Goal: Task Accomplishment & Management: Manage account settings

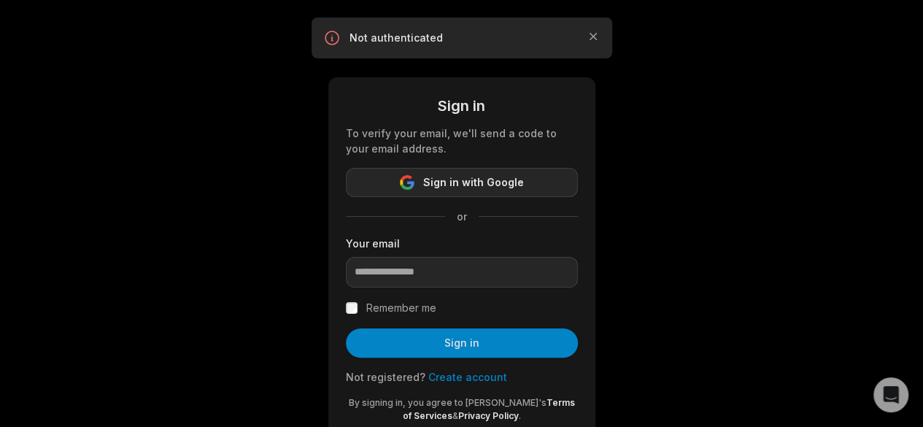
click at [442, 180] on span "Sign in with Google" at bounding box center [473, 183] width 101 height 18
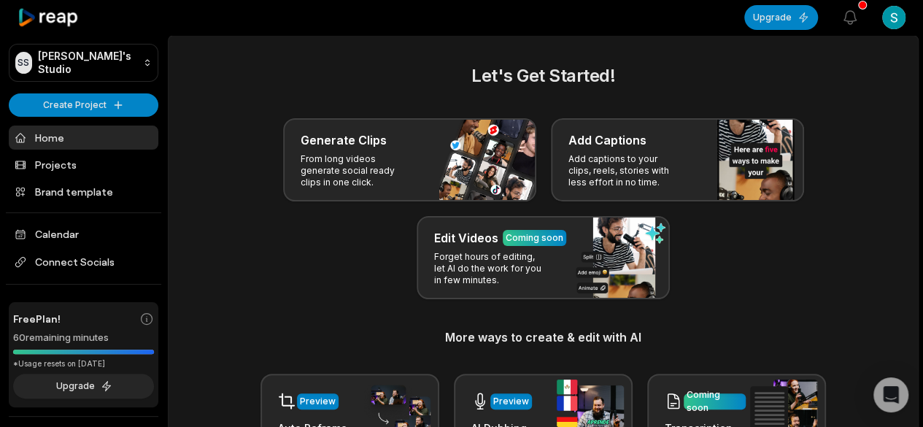
click at [52, 137] on link "Home" at bounding box center [84, 138] width 150 height 24
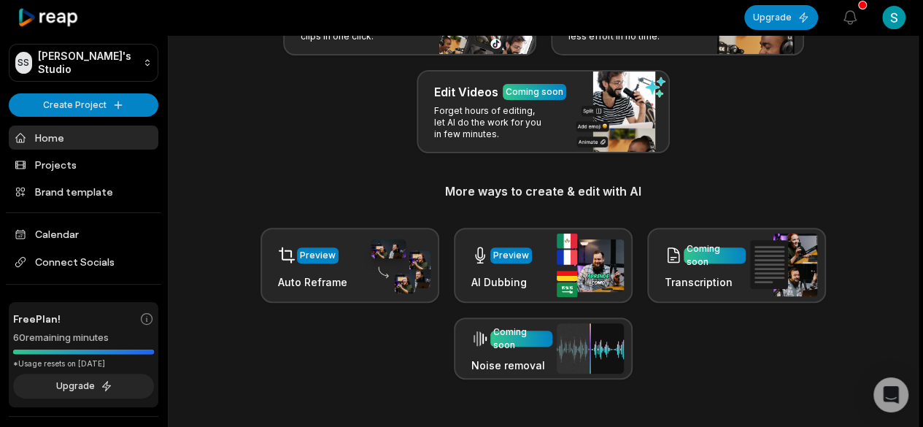
scroll to position [73, 0]
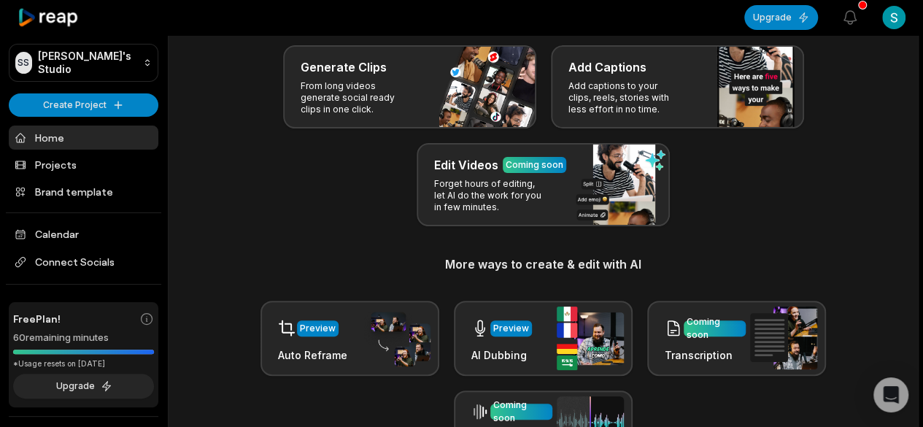
click at [61, 136] on link "Home" at bounding box center [84, 138] width 150 height 24
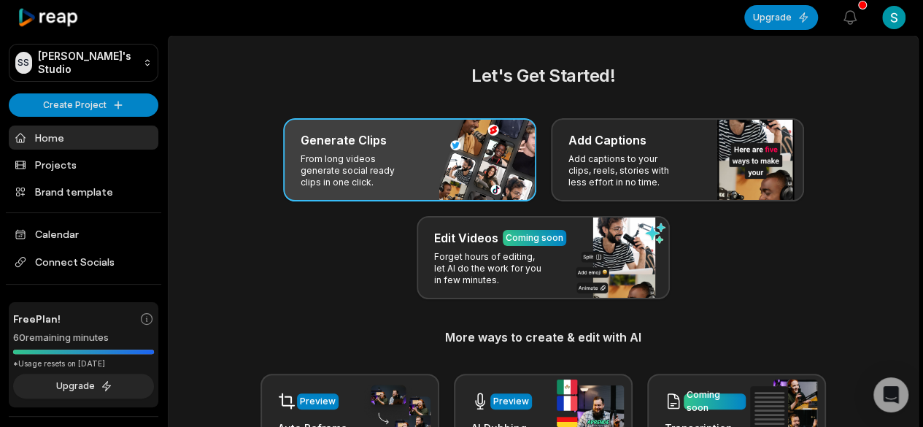
click at [355, 154] on p "From long videos generate social ready clips in one click." at bounding box center [357, 170] width 113 height 35
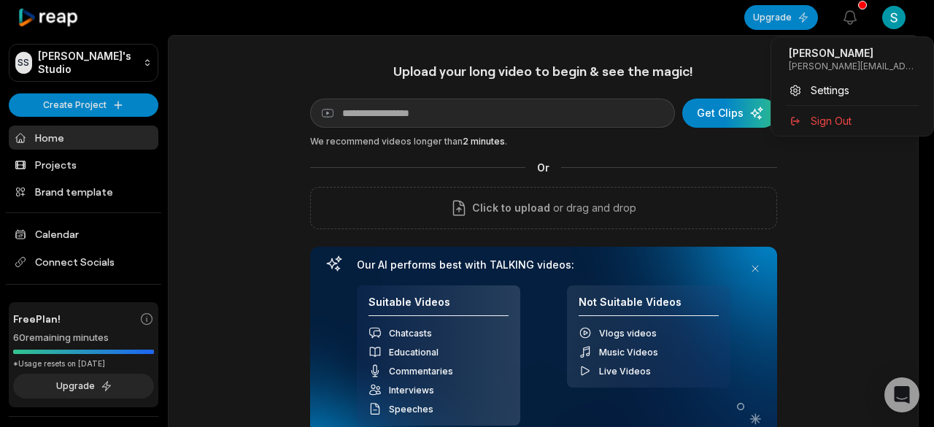
click at [897, 23] on html "SS Sara's Studio Create Project Home Projects Brand template Calendar Connect S…" at bounding box center [467, 213] width 934 height 427
click at [833, 115] on span "Sign Out" at bounding box center [831, 120] width 41 height 15
